Goal: Information Seeking & Learning: Check status

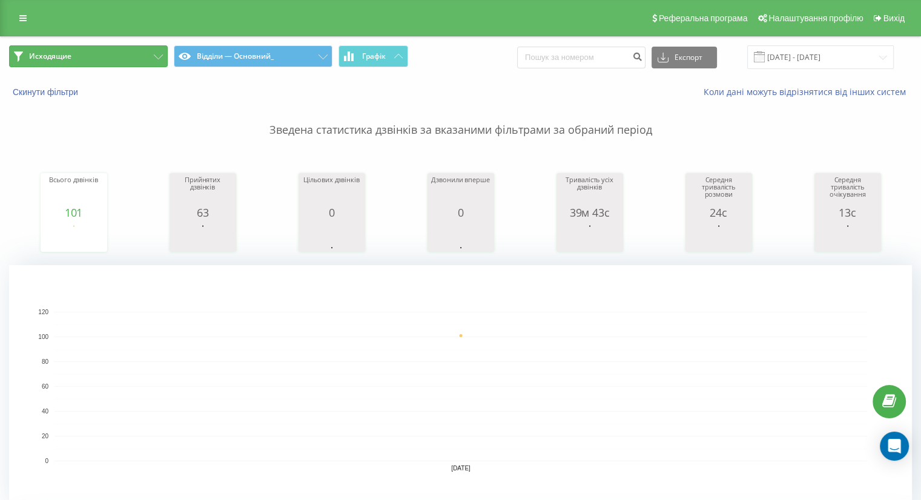
click at [157, 53] on button "Исходящие" at bounding box center [88, 56] width 159 height 22
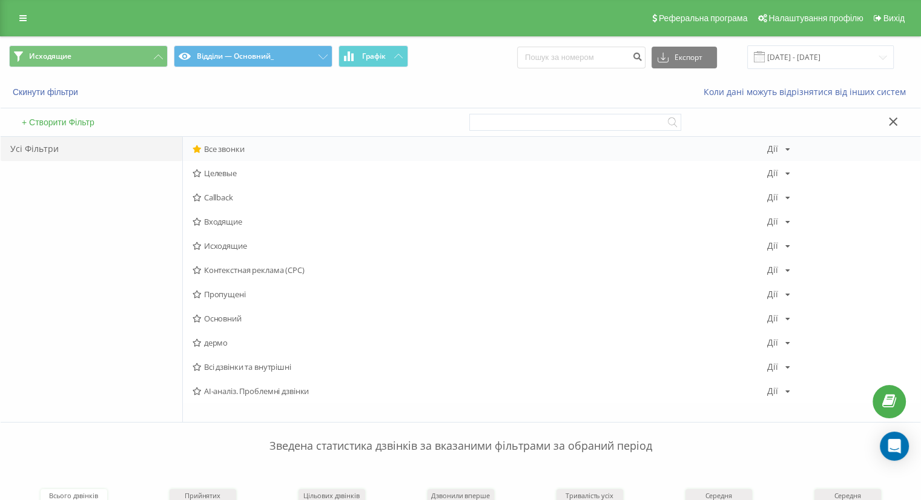
click at [230, 146] on span "Все звонки" at bounding box center [480, 149] width 575 height 8
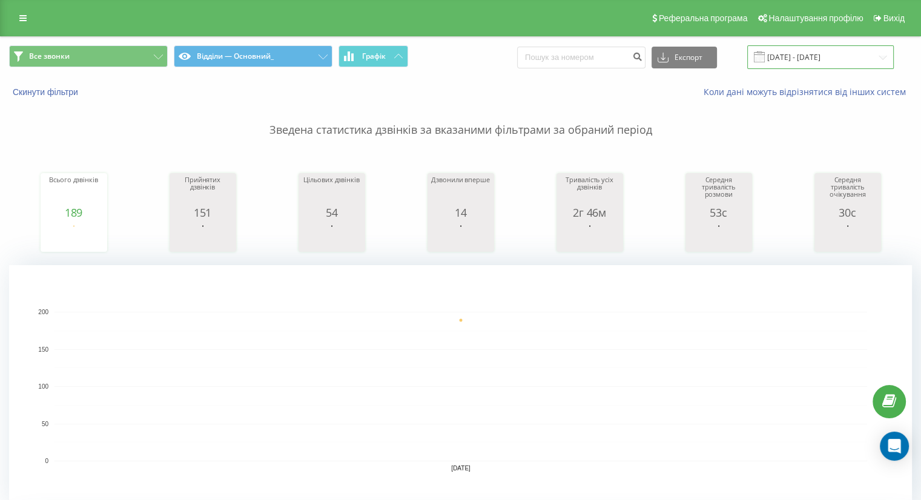
click at [779, 59] on input "22.09.2025 - 22.09.2025" at bounding box center [820, 57] width 147 height 24
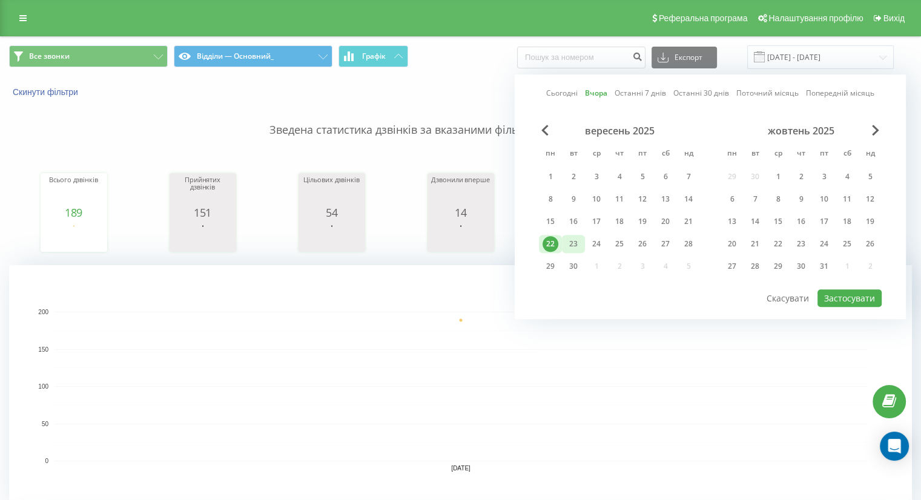
click at [578, 238] on div "23" at bounding box center [574, 244] width 16 height 16
click at [541, 239] on div "22" at bounding box center [550, 244] width 23 height 18
click at [552, 176] on div "1" at bounding box center [551, 177] width 16 height 16
click at [578, 242] on div "23" at bounding box center [574, 244] width 16 height 16
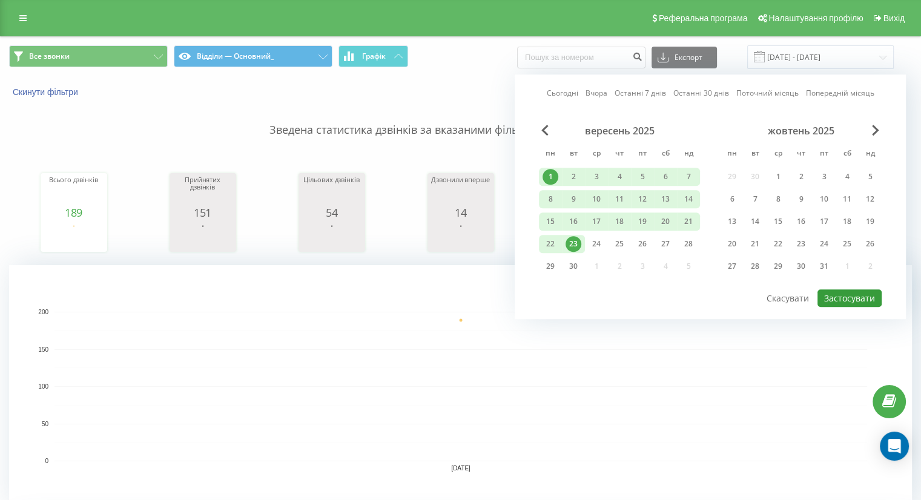
click at [853, 295] on button "Застосувати" at bounding box center [850, 299] width 64 height 18
type input "01.09.2025 - 23.09.2025"
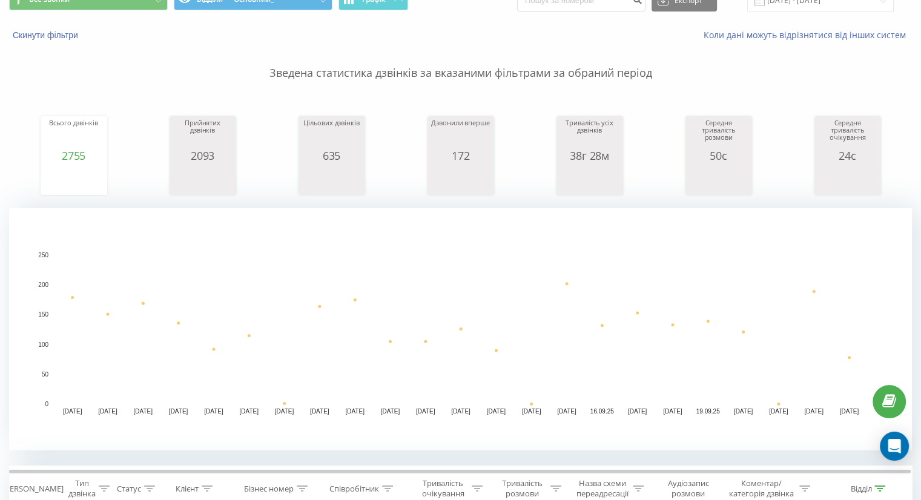
scroll to position [182, 0]
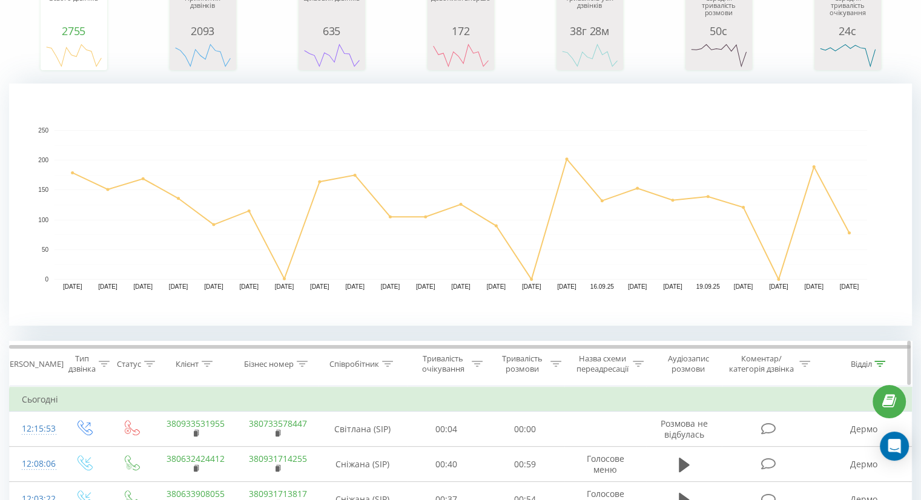
click at [202, 362] on icon at bounding box center [207, 364] width 11 height 6
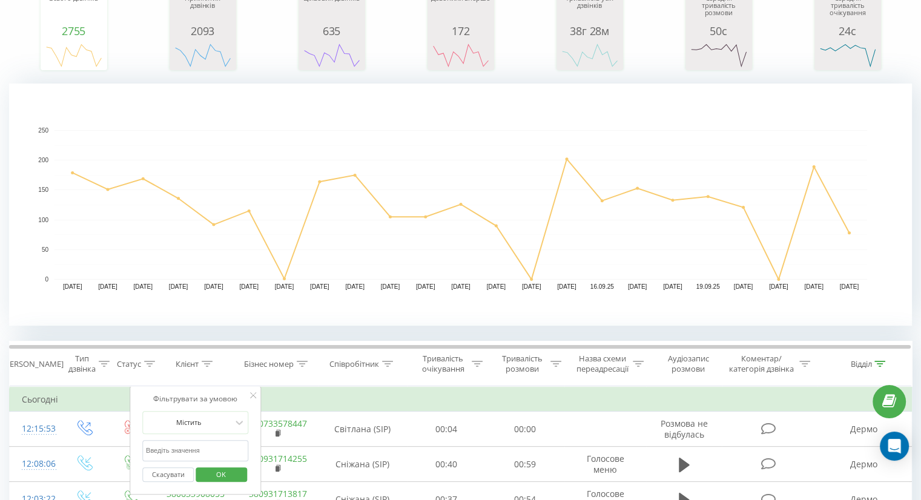
click at [156, 452] on input "text" at bounding box center [195, 450] width 107 height 21
paste input "+38(097)636-72-00"
click at [160, 449] on input "+38(097)636-72-00" at bounding box center [195, 450] width 107 height 21
click at [170, 449] on input "+38097)636-72-00" at bounding box center [195, 450] width 107 height 21
click at [182, 449] on input "+38097636-72-00" at bounding box center [195, 450] width 107 height 21
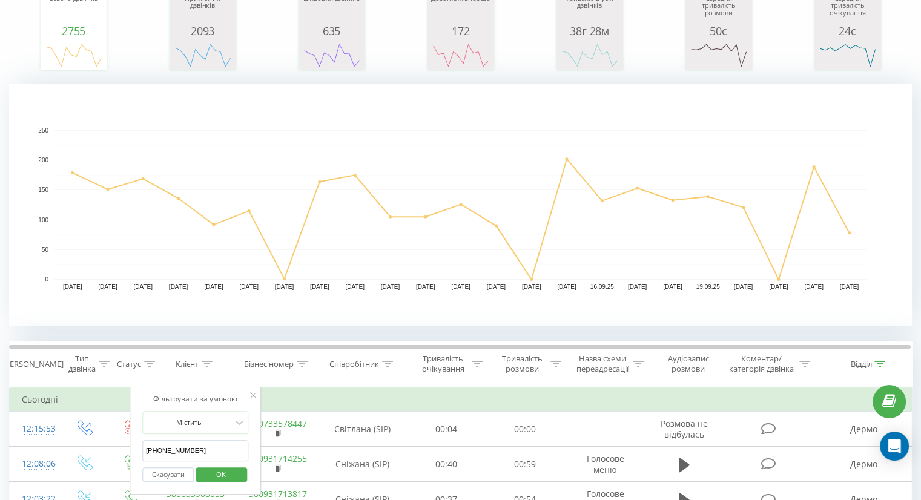
click at [196, 448] on input "+3809763672-00" at bounding box center [195, 450] width 107 height 21
click at [179, 449] on input "+3809763672-00" at bounding box center [195, 450] width 107 height 21
click at [188, 449] on input "+3809763672-00" at bounding box center [195, 450] width 107 height 21
click at [151, 449] on input "+380976367200" at bounding box center [195, 450] width 107 height 21
click at [150, 449] on input "+380976367200" at bounding box center [195, 450] width 107 height 21
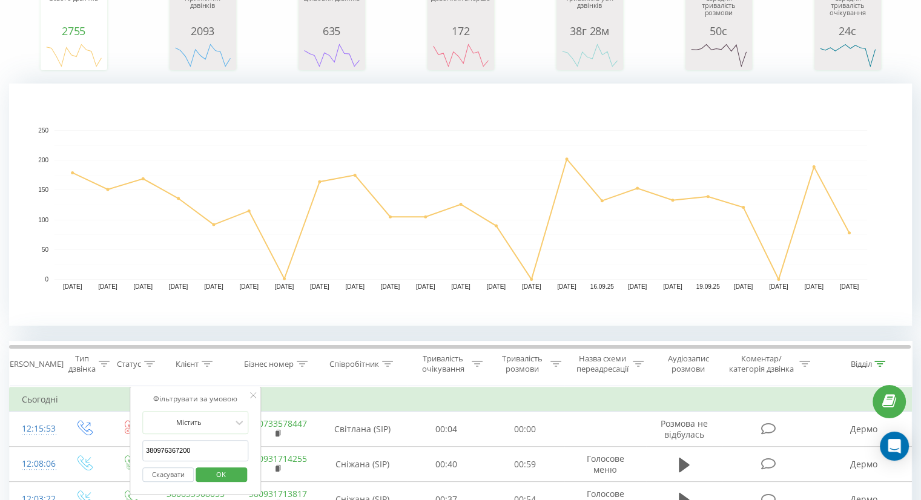
click at [205, 473] on span "OK" at bounding box center [221, 474] width 34 height 19
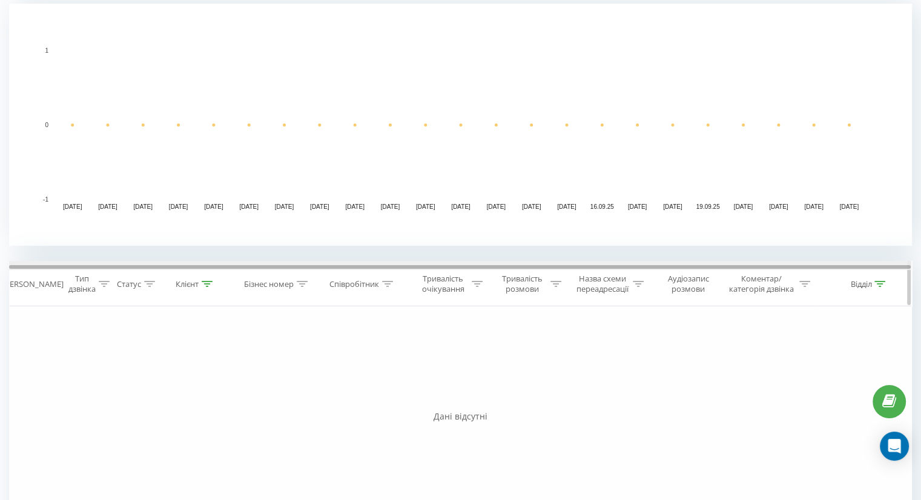
scroll to position [350, 0]
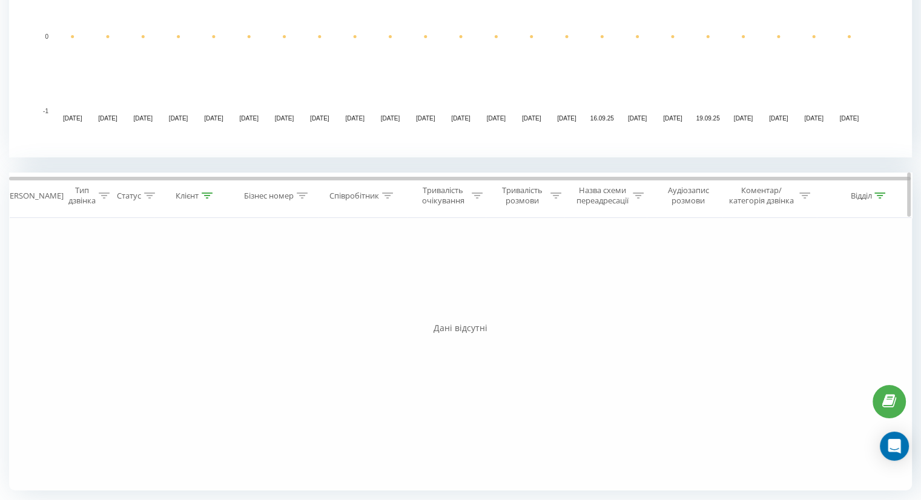
click at [204, 191] on div at bounding box center [207, 196] width 11 height 10
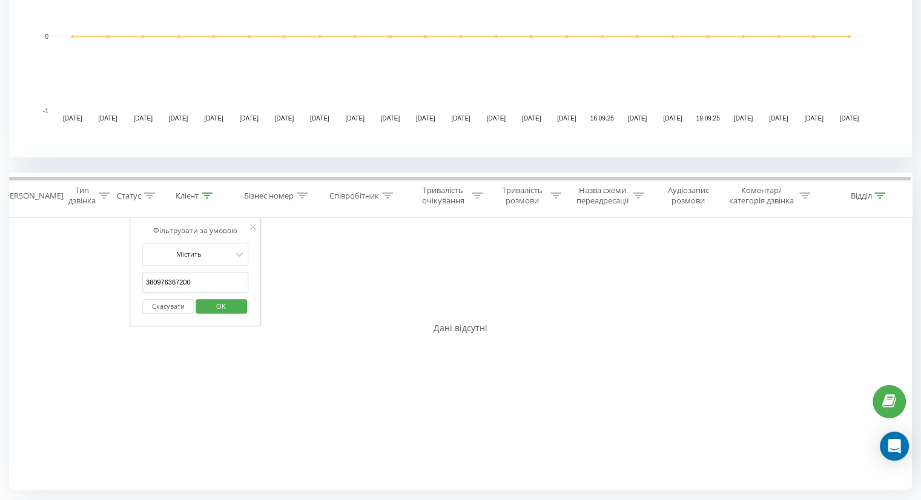
drag, startPoint x: 207, startPoint y: 283, endPoint x: 124, endPoint y: 277, distance: 83.2
click at [124, 277] on div "Фільтрувати за умовою Дорівнює Введіть значення Скасувати OK Фільтрувати за умо…" at bounding box center [460, 354] width 903 height 273
paste input "+38(096)546-87-23"
click at [160, 281] on input "+38(096)546-87-23" at bounding box center [195, 282] width 107 height 21
click at [170, 282] on input "+38096)546-87-23" at bounding box center [195, 282] width 107 height 21
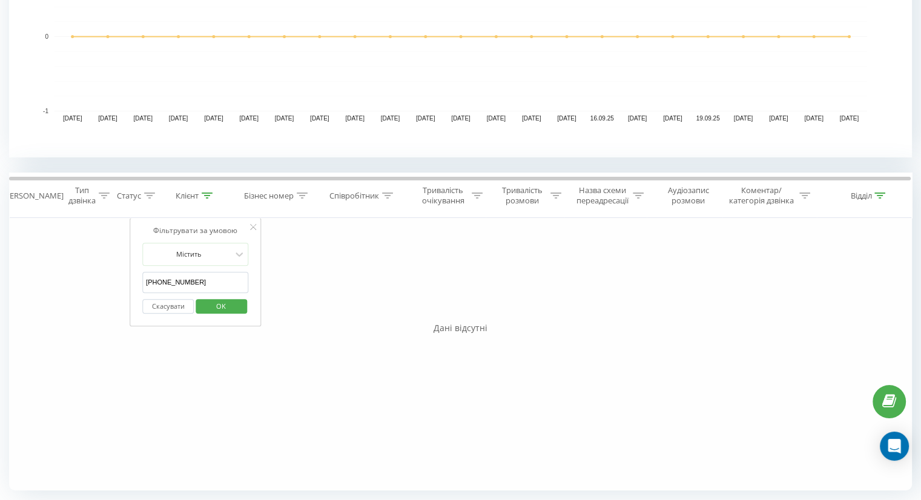
click at [182, 280] on input "+38096546-87-23" at bounding box center [195, 282] width 107 height 21
click at [188, 280] on input "+3809654687-23" at bounding box center [195, 282] width 107 height 21
click at [151, 282] on input "+380965468723" at bounding box center [195, 282] width 107 height 21
type input "380965468723"
click at [235, 302] on span "OK" at bounding box center [221, 306] width 34 height 19
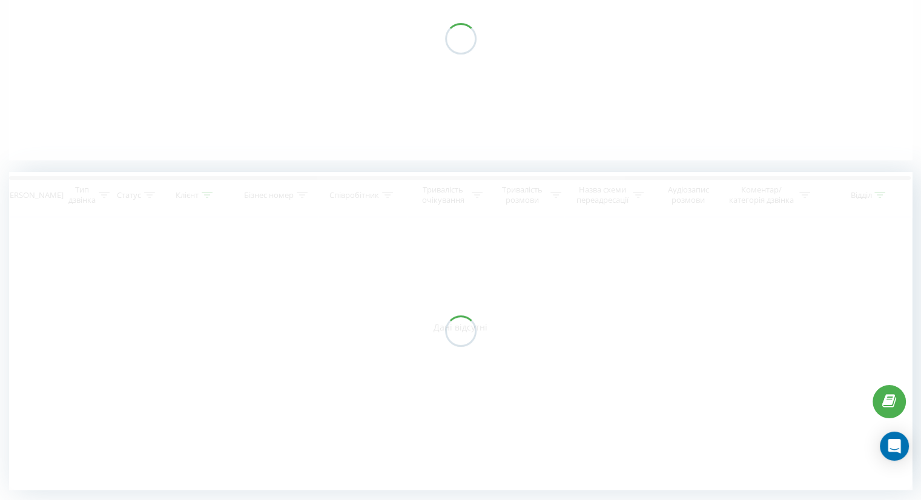
scroll to position [180, 0]
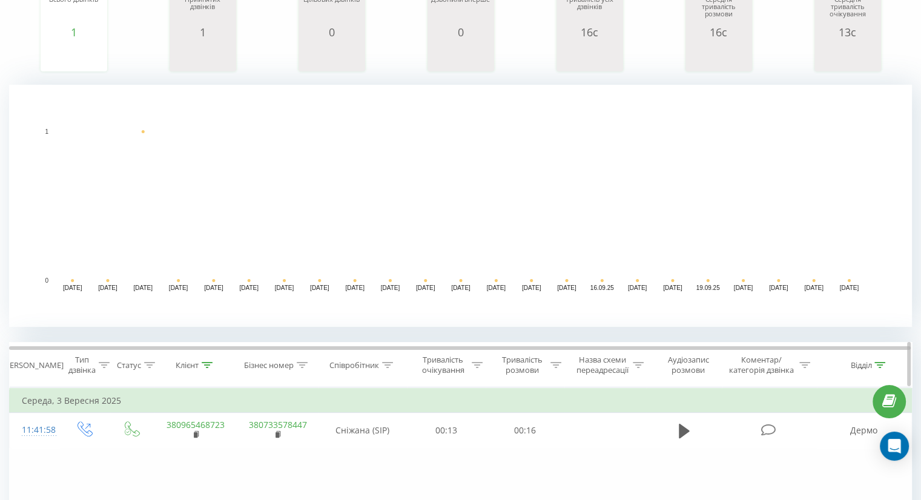
click at [213, 362] on icon at bounding box center [207, 365] width 11 height 6
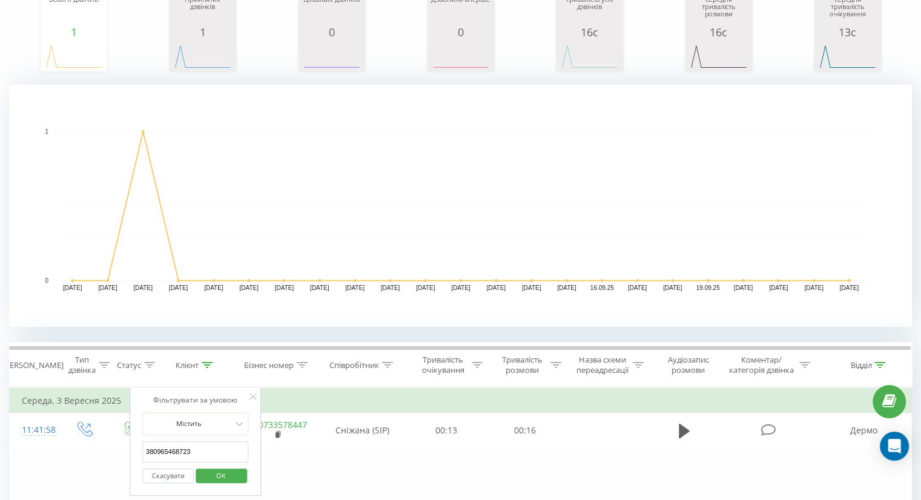
click at [170, 472] on button "Скасувати" at bounding box center [167, 476] width 51 height 15
